Goal: Information Seeking & Learning: Check status

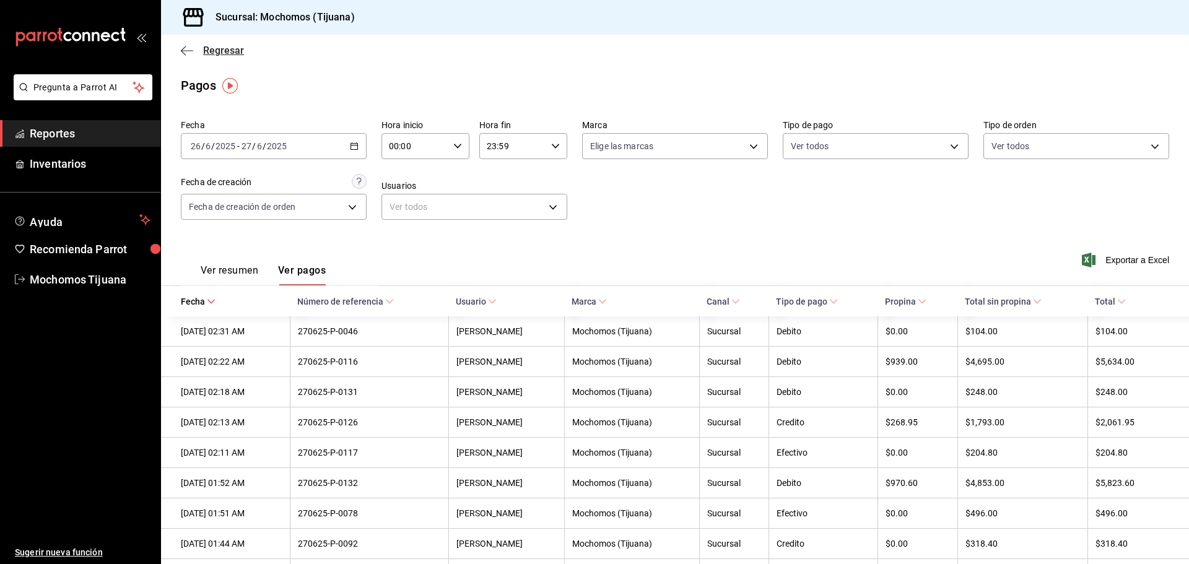
click at [186, 50] on icon "button" at bounding box center [187, 50] width 12 height 1
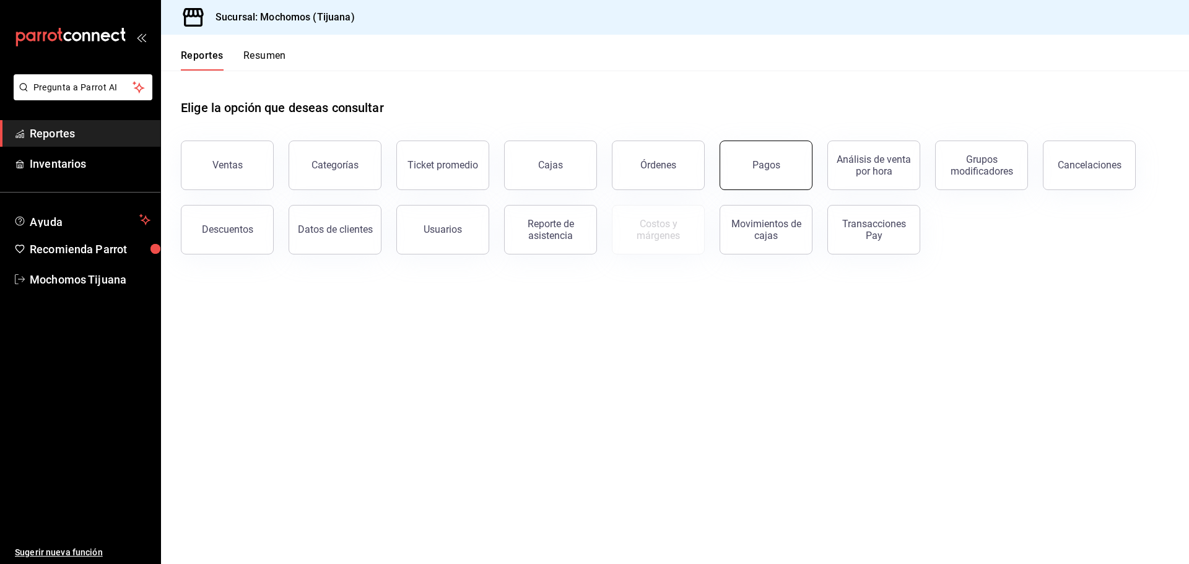
click at [757, 168] on div "Pagos" at bounding box center [766, 165] width 28 height 12
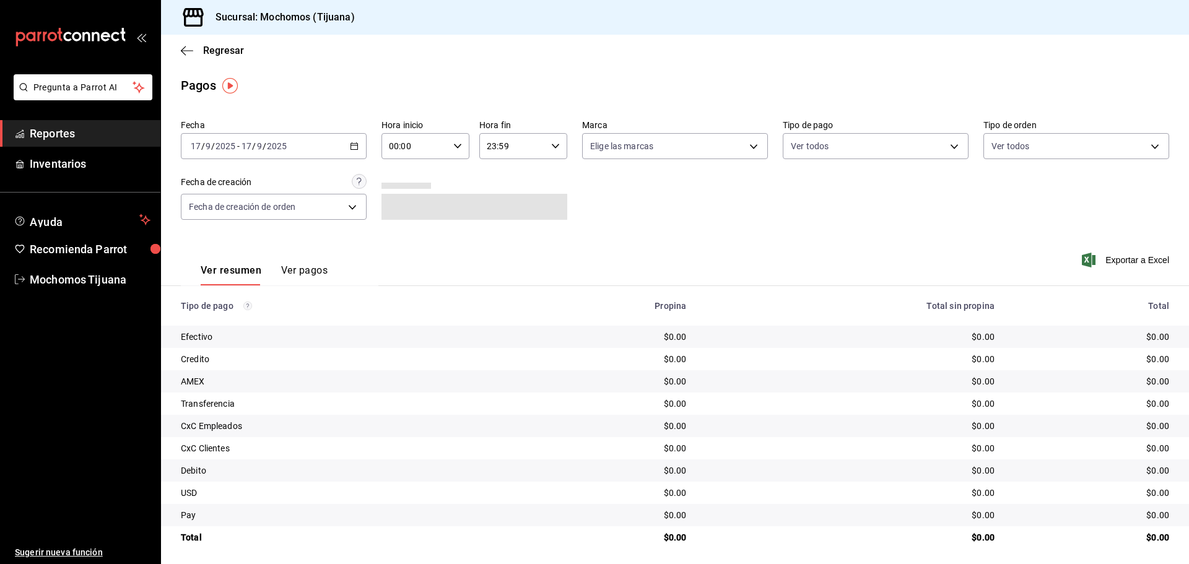
click at [462, 145] on div "00:00 Hora inicio" at bounding box center [425, 146] width 88 height 26
click at [406, 234] on span "04" at bounding box center [401, 235] width 24 height 10
type input "04:00"
click at [550, 149] on div at bounding box center [594, 282] width 1189 height 564
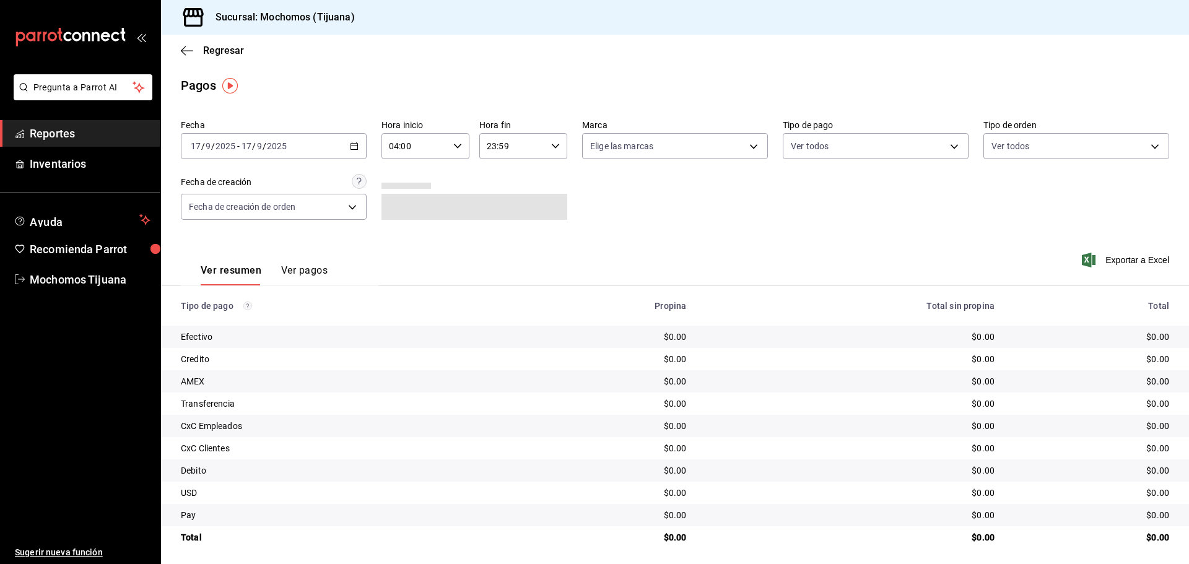
click at [551, 149] on icon "button" at bounding box center [555, 146] width 9 height 9
click at [507, 228] on button "04" at bounding box center [498, 234] width 39 height 25
click at [558, 181] on button "00" at bounding box center [545, 177] width 39 height 25
type input "04:00"
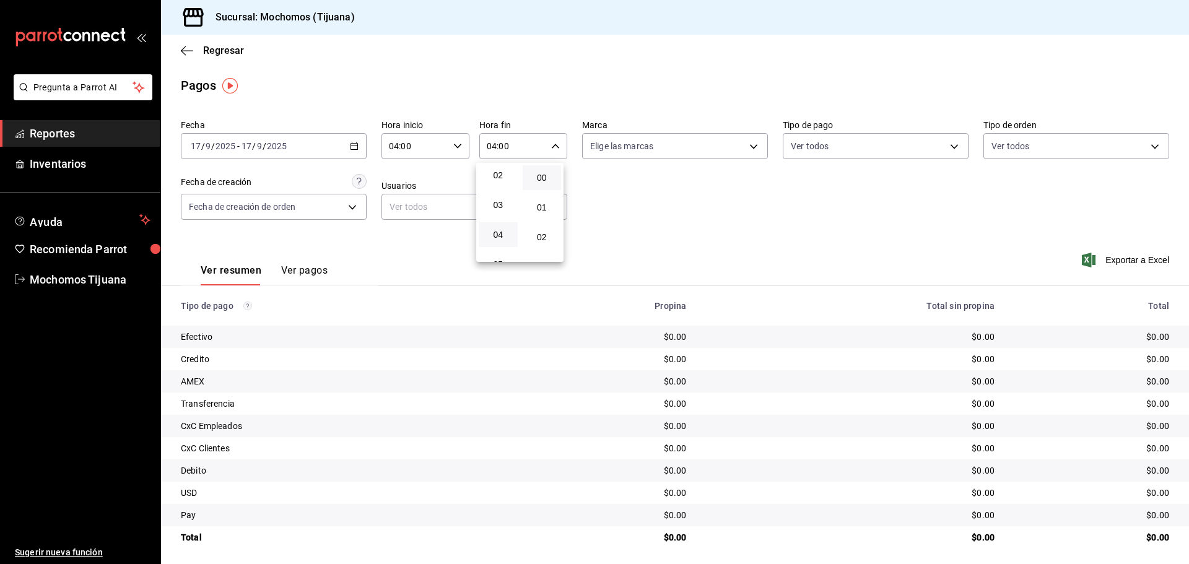
click at [357, 147] on div at bounding box center [594, 282] width 1189 height 564
click at [357, 147] on div "[DATE] [DATE] - [DATE] [DATE]" at bounding box center [274, 146] width 186 height 26
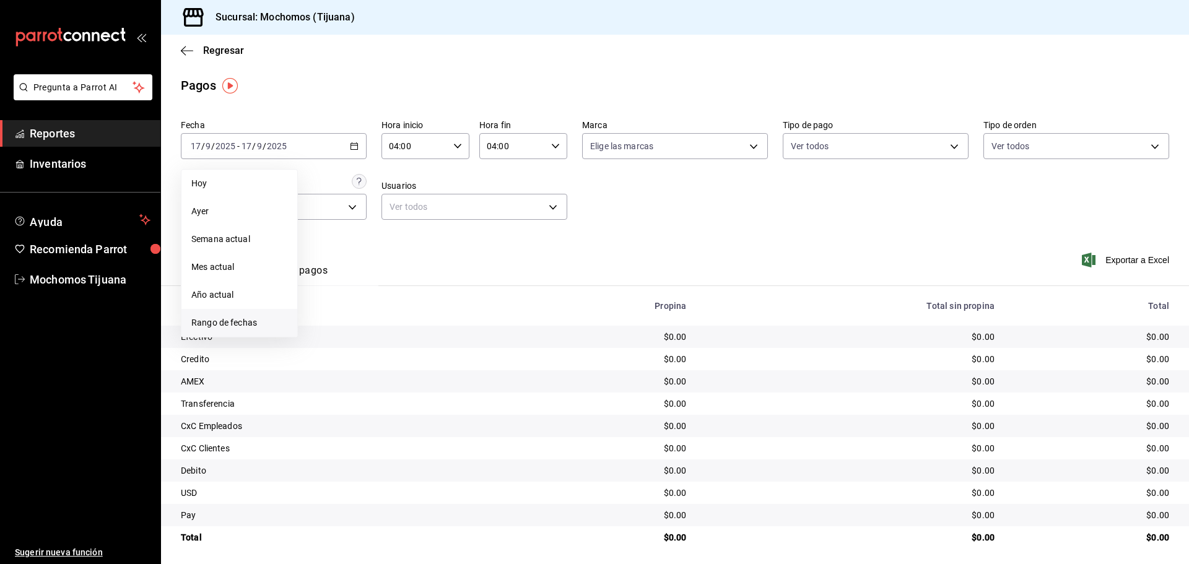
click at [235, 318] on span "Rango de fechas" at bounding box center [239, 322] width 96 height 13
click at [347, 287] on abbr "16" at bounding box center [345, 283] width 8 height 9
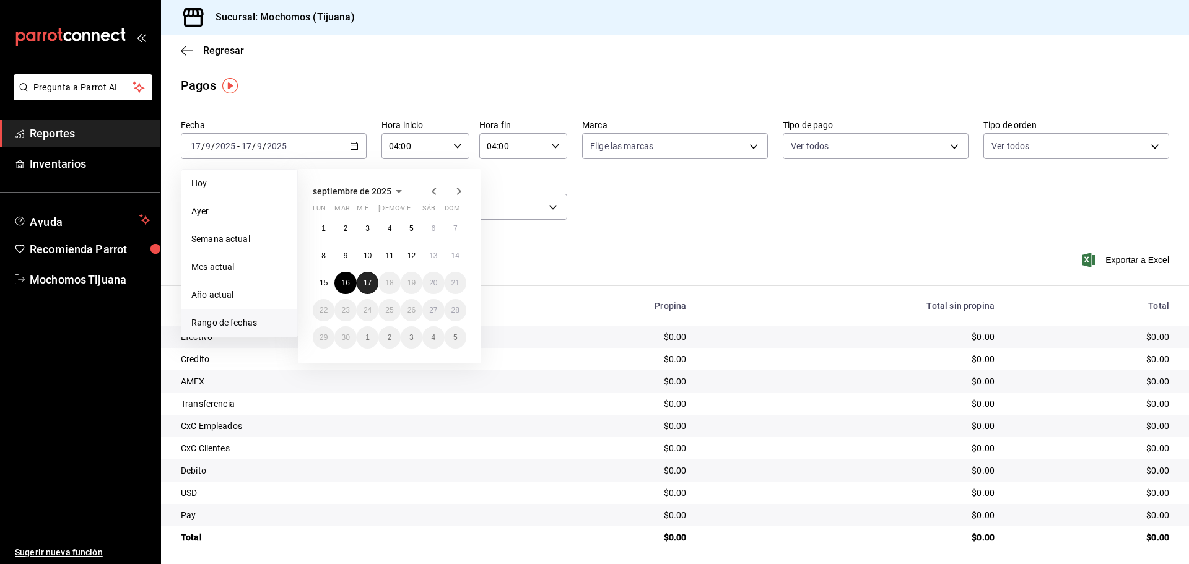
click at [358, 287] on button "17" at bounding box center [368, 283] width 22 height 22
type input "00:00"
type input "23:59"
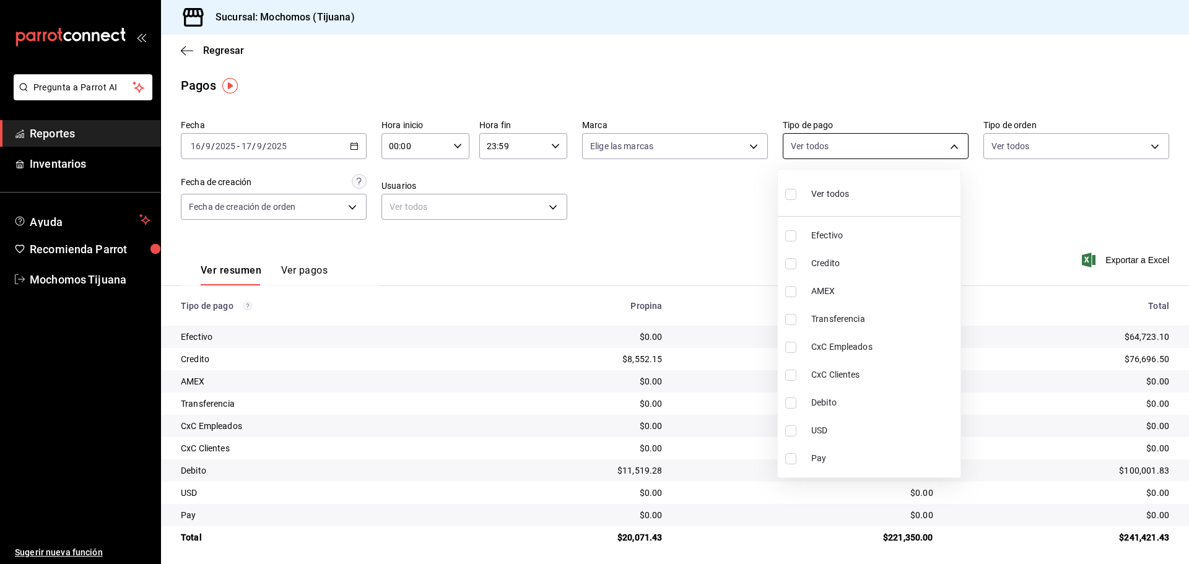
click at [945, 141] on body "Pregunta a Parrot AI Reportes Inventarios Ayuda Recomienda Parrot Mochomos Tiju…" at bounding box center [594, 282] width 1189 height 564
click at [870, 264] on span "Credito" at bounding box center [883, 263] width 144 height 13
type input "a27a072c-b141-4985-9f83-ae60dbe2196b"
checkbox input "true"
click at [851, 396] on span "Debito" at bounding box center [889, 402] width 144 height 13
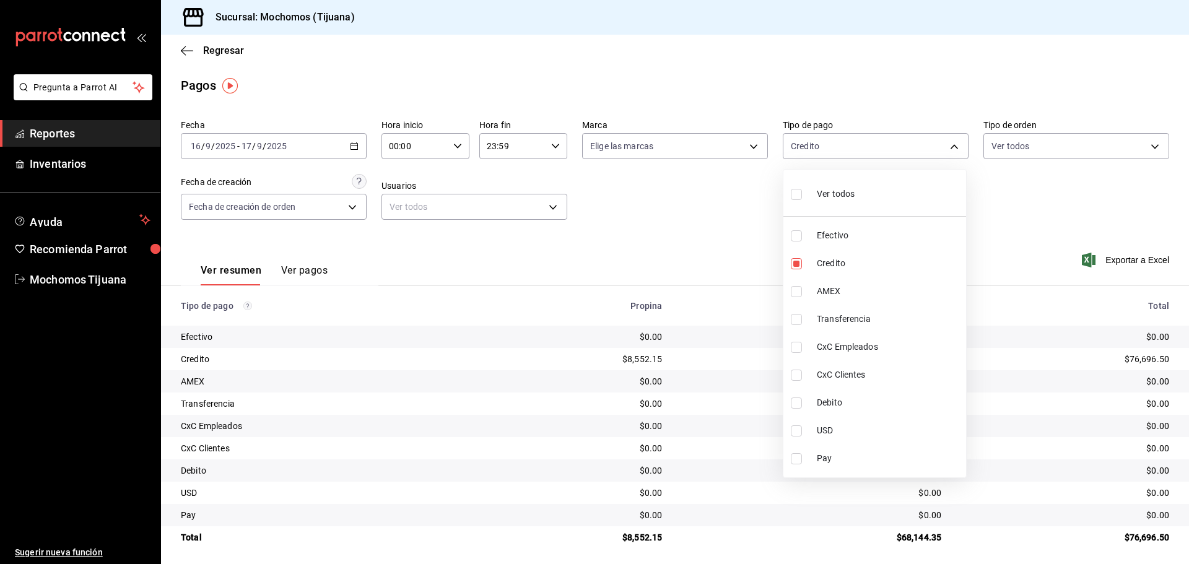
type input "a27a072c-b141-4985-9f83-ae60dbe2196b,b7370aa5-450f-4a05-bab4-2784151f97fb"
checkbox input "true"
click at [450, 144] on div at bounding box center [594, 282] width 1189 height 564
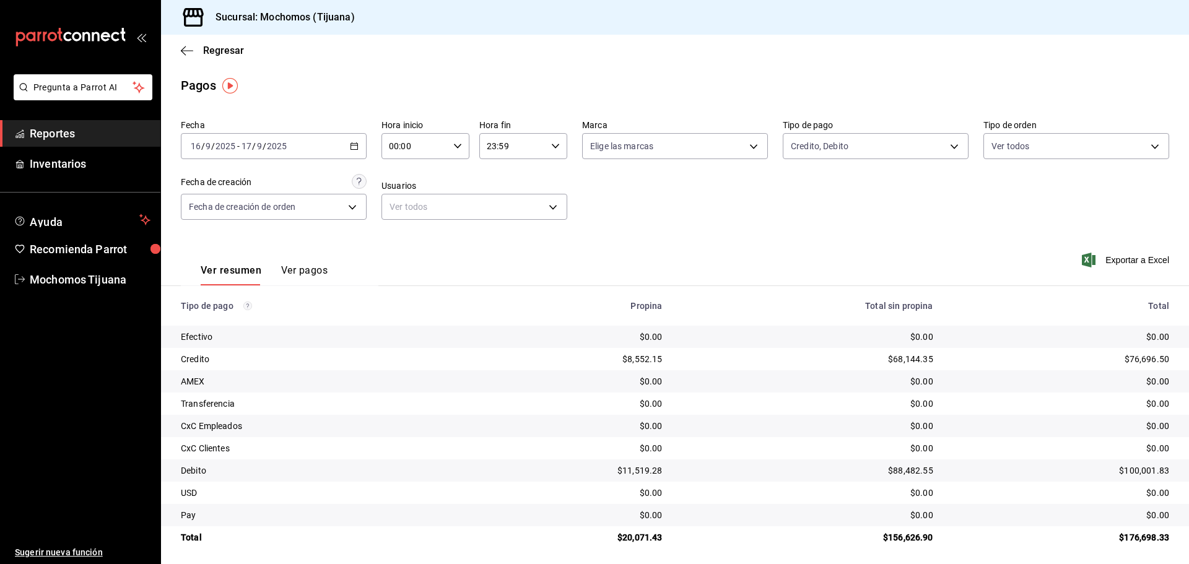
click at [453, 144] on icon "button" at bounding box center [457, 146] width 9 height 9
click at [407, 232] on span "04" at bounding box center [401, 235] width 24 height 10
type input "04:00"
click at [550, 147] on div at bounding box center [594, 282] width 1189 height 564
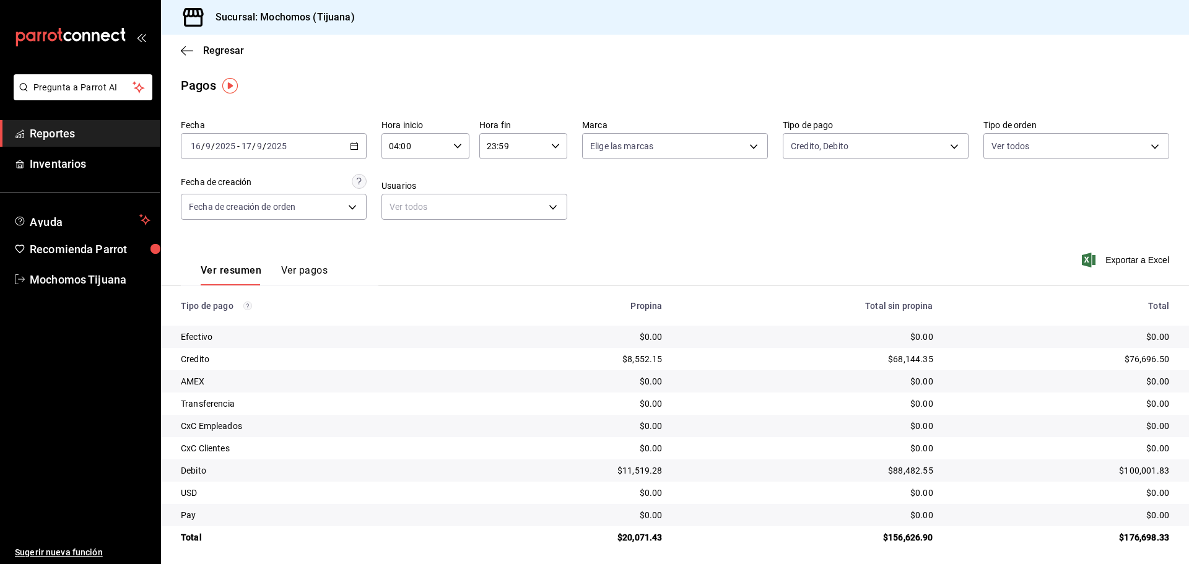
click at [551, 147] on icon "button" at bounding box center [555, 146] width 9 height 9
click at [506, 182] on button "04" at bounding box center [498, 177] width 39 height 25
click at [537, 172] on button "00" at bounding box center [545, 165] width 39 height 25
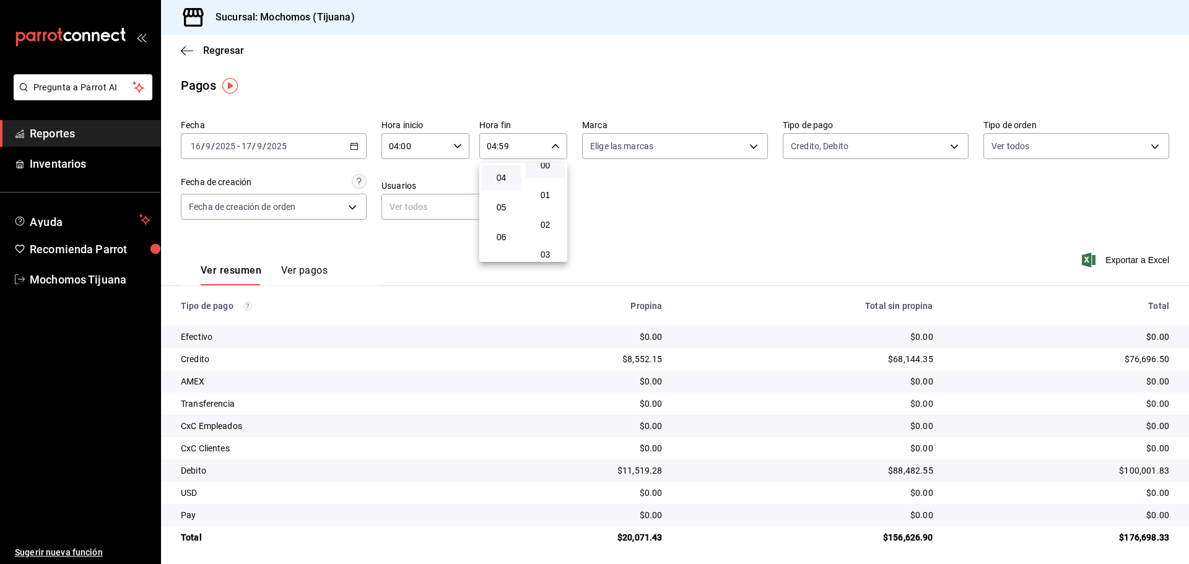
type input "04:00"
click at [880, 226] on div at bounding box center [594, 282] width 1189 height 564
click at [357, 149] on div "[DATE] [DATE] - [DATE] [DATE]" at bounding box center [274, 146] width 186 height 26
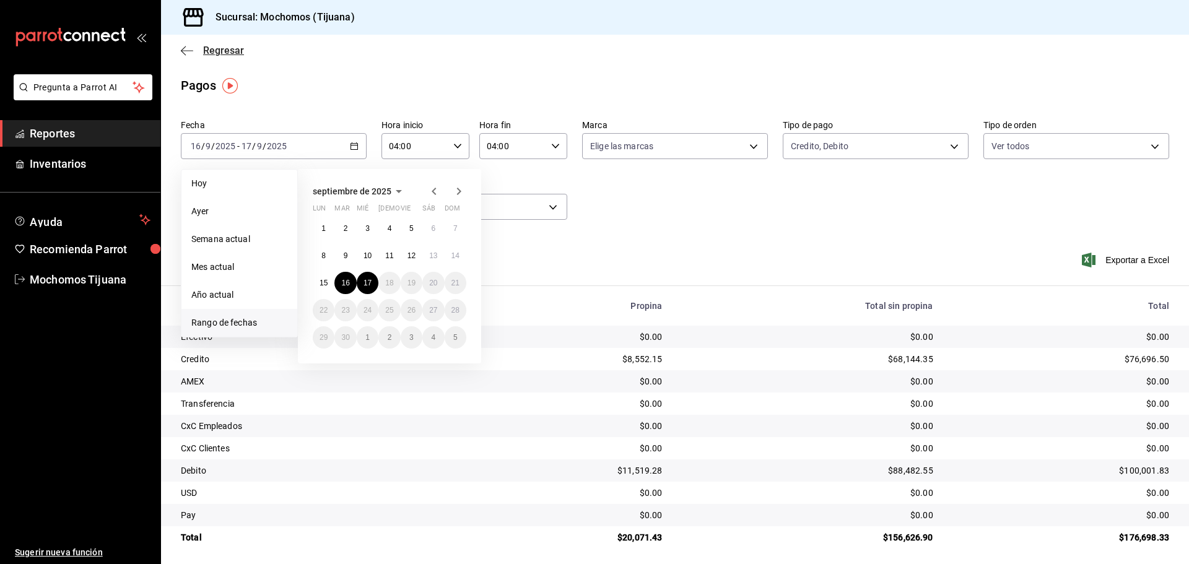
click at [191, 56] on icon "button" at bounding box center [187, 50] width 12 height 11
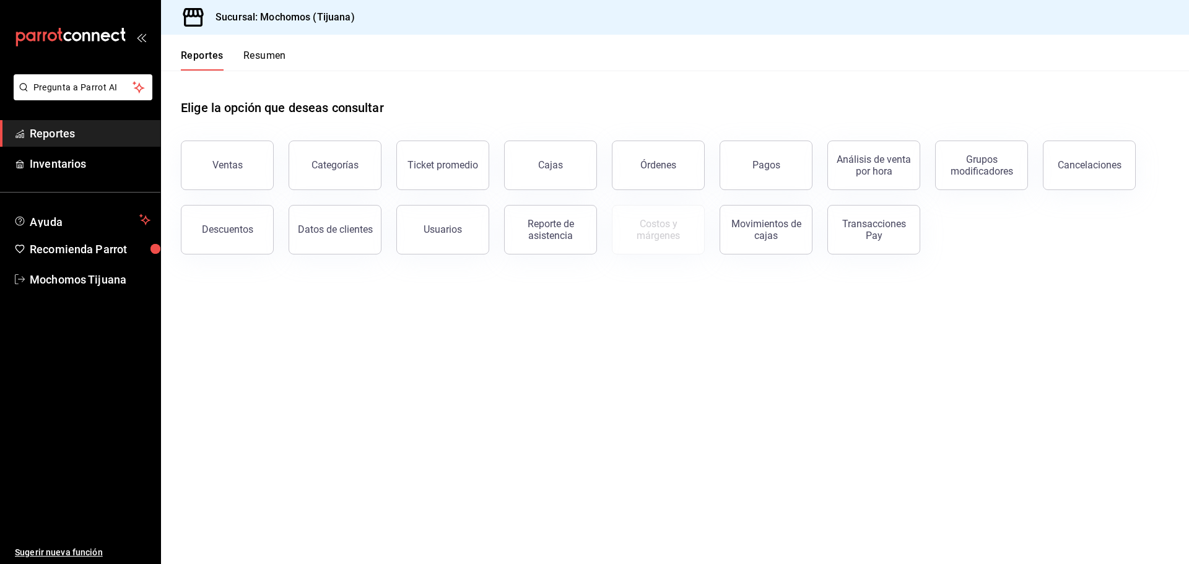
click at [191, 56] on button "Reportes" at bounding box center [202, 60] width 43 height 21
click at [735, 187] on button "Pagos" at bounding box center [765, 166] width 93 height 50
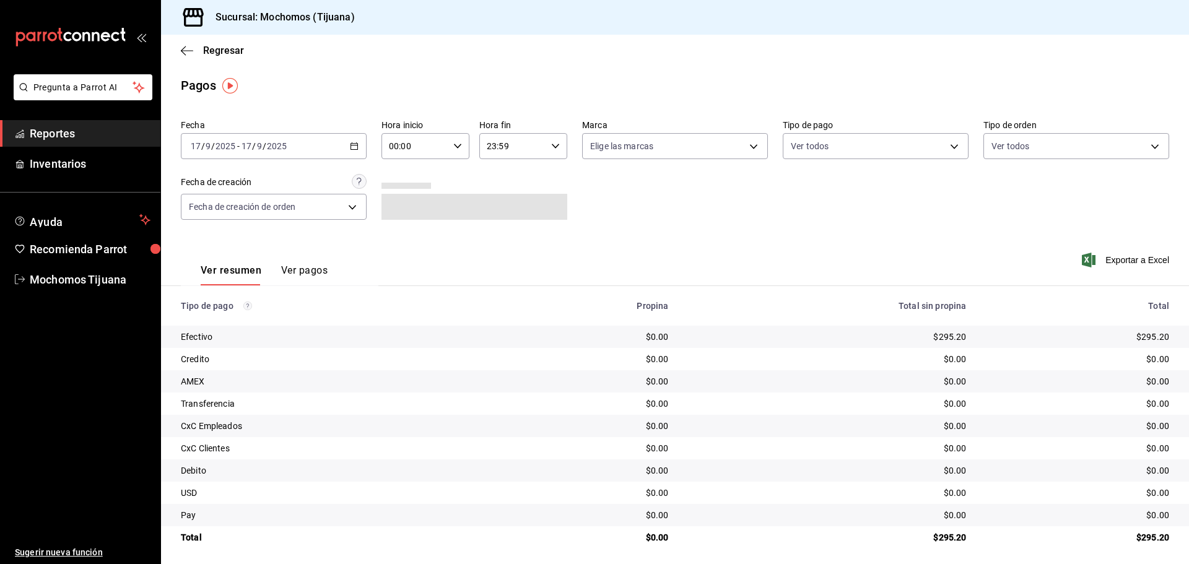
click at [350, 147] on icon "button" at bounding box center [354, 146] width 9 height 9
click at [263, 314] on li "Rango de fechas" at bounding box center [239, 323] width 116 height 28
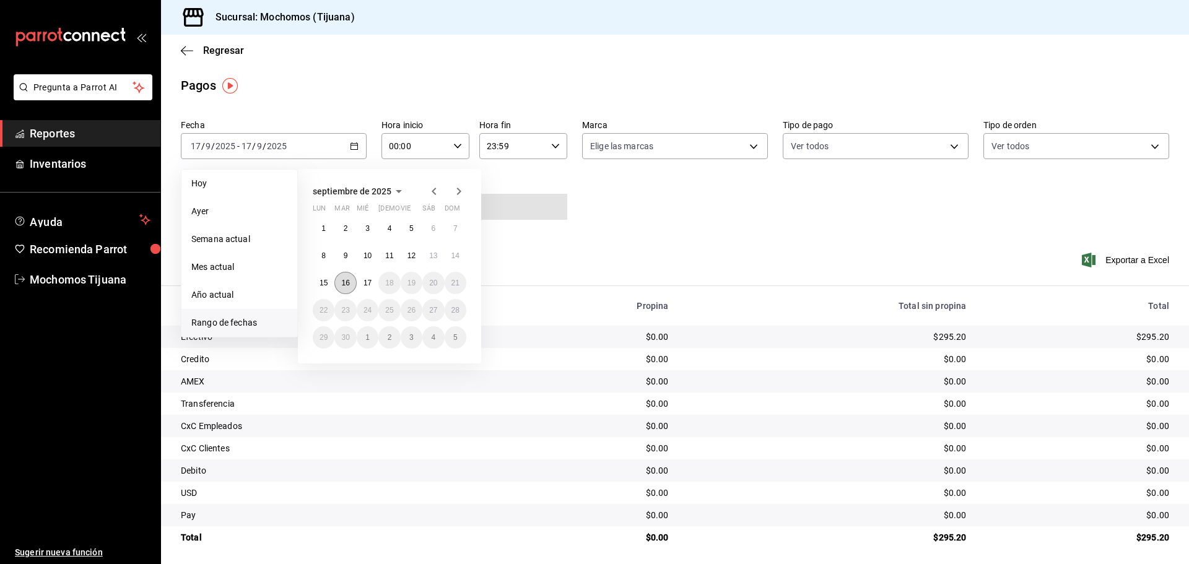
click at [347, 285] on abbr "16" at bounding box center [345, 283] width 8 height 9
click at [360, 282] on button "17" at bounding box center [368, 283] width 22 height 22
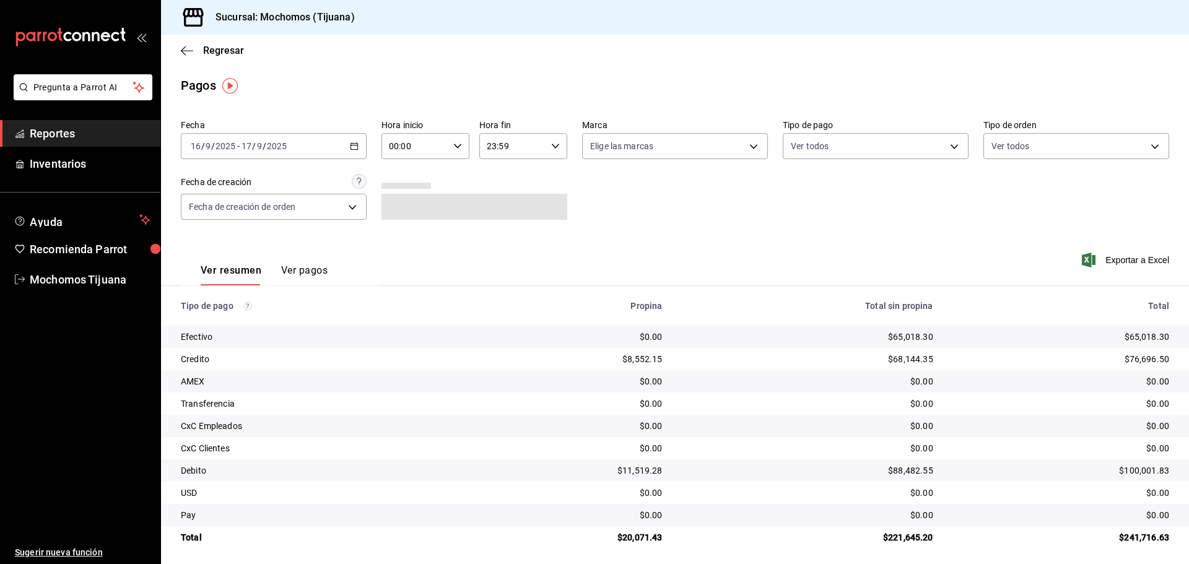
click at [453, 150] on icon "button" at bounding box center [457, 146] width 9 height 9
click at [414, 237] on button "04" at bounding box center [401, 234] width 39 height 25
type input "04:00"
click at [555, 143] on div at bounding box center [594, 282] width 1189 height 564
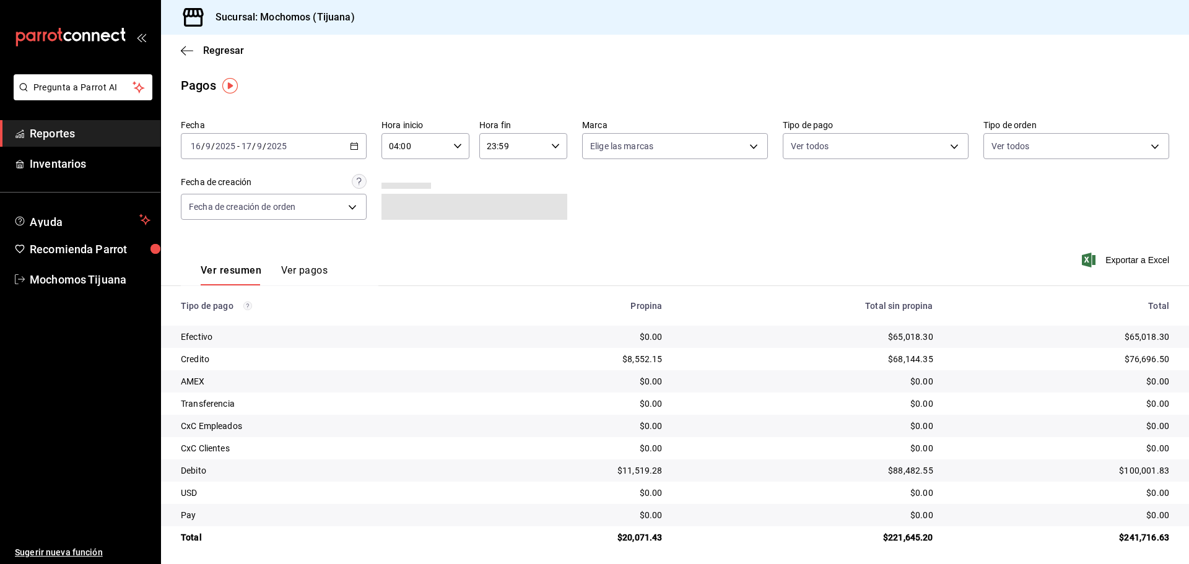
click at [555, 143] on icon "button" at bounding box center [555, 146] width 9 height 9
click at [499, 242] on span "04" at bounding box center [498, 240] width 24 height 10
click at [544, 185] on button "00" at bounding box center [545, 177] width 39 height 25
type input "04:00"
